Goal: Task Accomplishment & Management: Complete application form

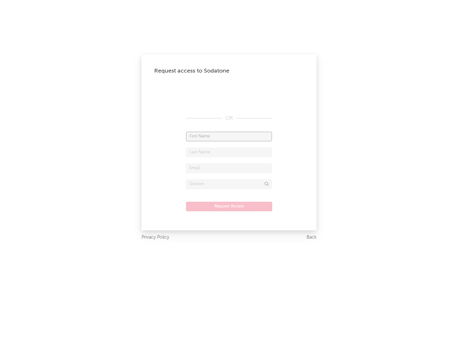
click at [229, 136] on input "text" at bounding box center [229, 137] width 86 height 10
type input "[PERSON_NAME]"
click at [229, 152] on input "text" at bounding box center [229, 152] width 86 height 10
type input "[PERSON_NAME]"
click at [229, 168] on input "text" at bounding box center [229, 168] width 86 height 10
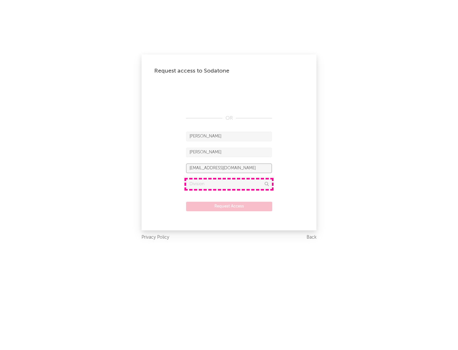
type input "[EMAIL_ADDRESS][DOMAIN_NAME]"
click at [229, 184] on input "text" at bounding box center [229, 184] width 86 height 10
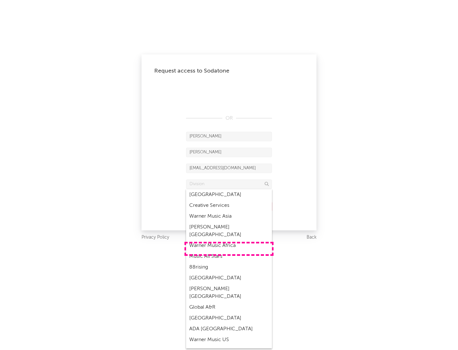
click at [229, 251] on div "Music All Stars" at bounding box center [229, 256] width 86 height 11
type input "Music All Stars"
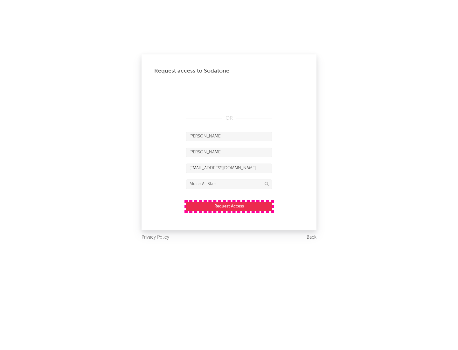
click at [229, 206] on button "Request Access" at bounding box center [229, 206] width 86 height 10
